Goal: Transaction & Acquisition: Purchase product/service

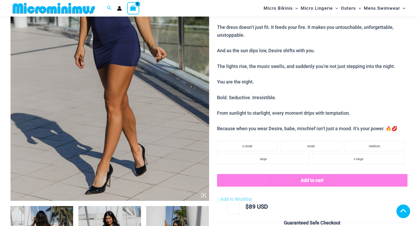
scroll to position [255, 0]
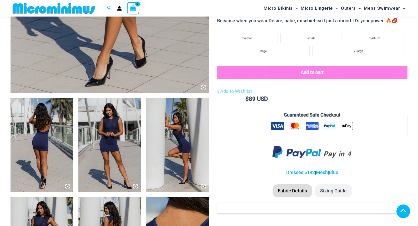
click at [111, 145] on img at bounding box center [109, 145] width 63 height 94
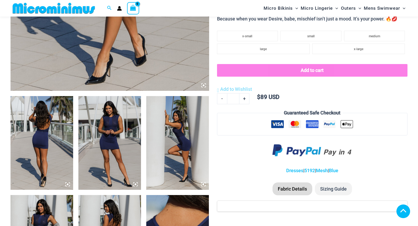
click at [59, 146] on img at bounding box center [42, 143] width 63 height 94
click at [135, 184] on icon at bounding box center [136, 185] width 2 height 2
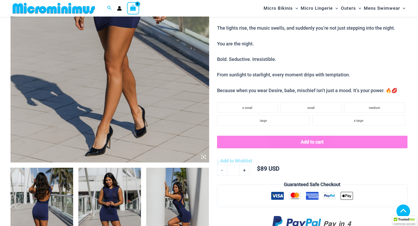
scroll to position [176, 0]
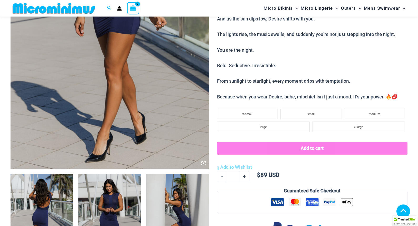
click at [204, 164] on icon at bounding box center [203, 163] width 5 height 5
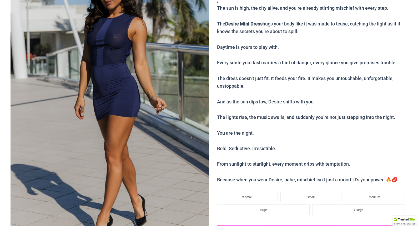
scroll to position [0, 0]
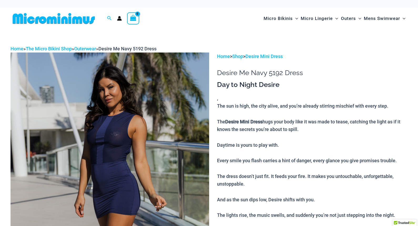
click at [166, 96] on img at bounding box center [110, 202] width 199 height 298
